Goal: Task Accomplishment & Management: Use online tool/utility

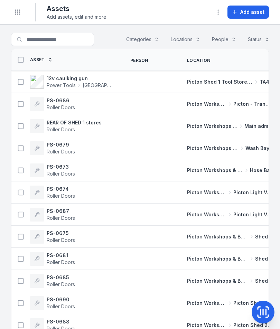
click at [45, 49] on th "Asset" at bounding box center [66, 60] width 110 height 22
click at [47, 42] on input "Search for assets" at bounding box center [66, 39] width 110 height 13
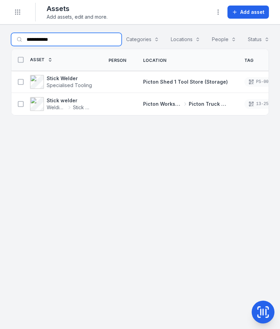
type input "**********"
click at [23, 107] on button at bounding box center [20, 103] width 13 height 13
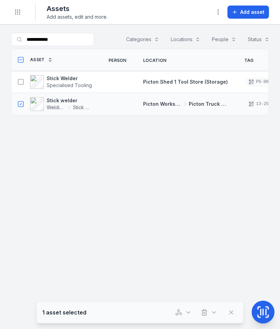
click at [179, 311] on icon "button" at bounding box center [178, 312] width 7 height 7
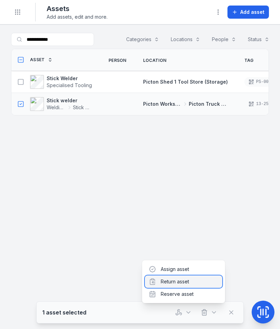
click at [183, 281] on div "Return asset" at bounding box center [183, 281] width 77 height 12
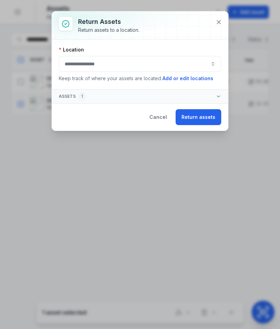
click at [117, 66] on button "button" at bounding box center [140, 64] width 162 height 16
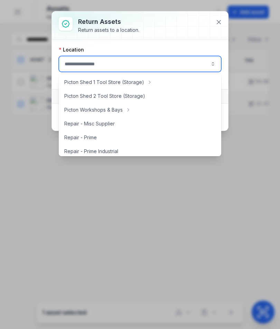
scroll to position [126, 0]
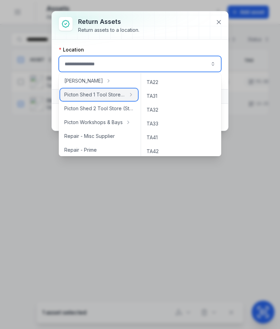
click at [119, 96] on span "Picton Shed 1 Tool Store (Storage)" at bounding box center [94, 94] width 61 height 7
type input "**********"
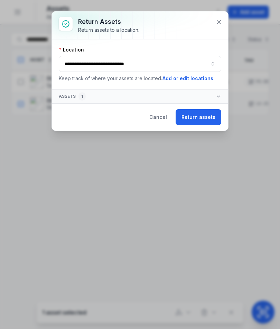
click at [195, 118] on button "Return assets" at bounding box center [198, 117] width 46 height 16
